Goal: Transaction & Acquisition: Purchase product/service

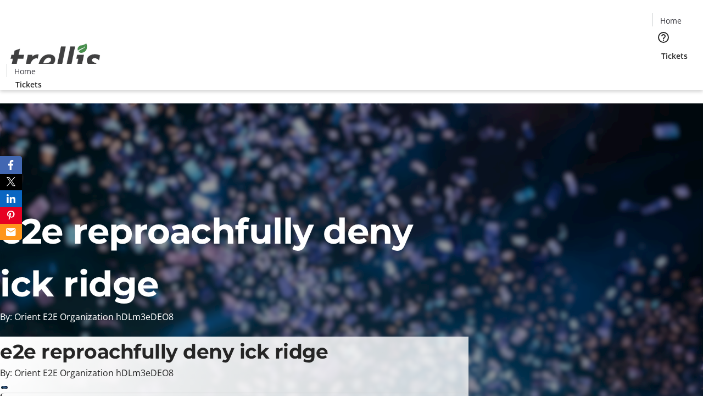
click at [662, 50] on span "Tickets" at bounding box center [675, 56] width 26 height 12
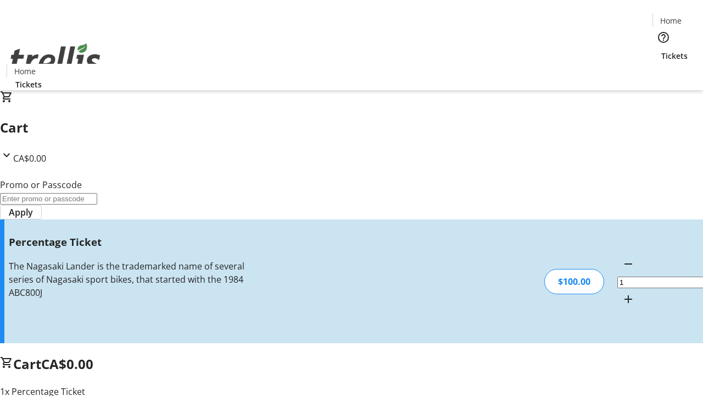
type input "BAR"
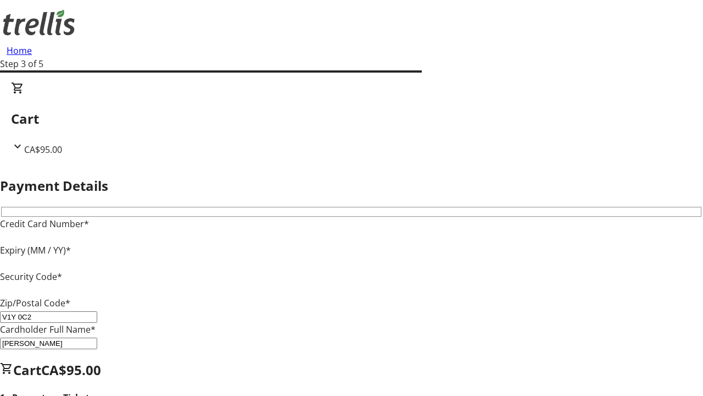
type input "V1Y 0C2"
